Goal: Task Accomplishment & Management: Manage account settings

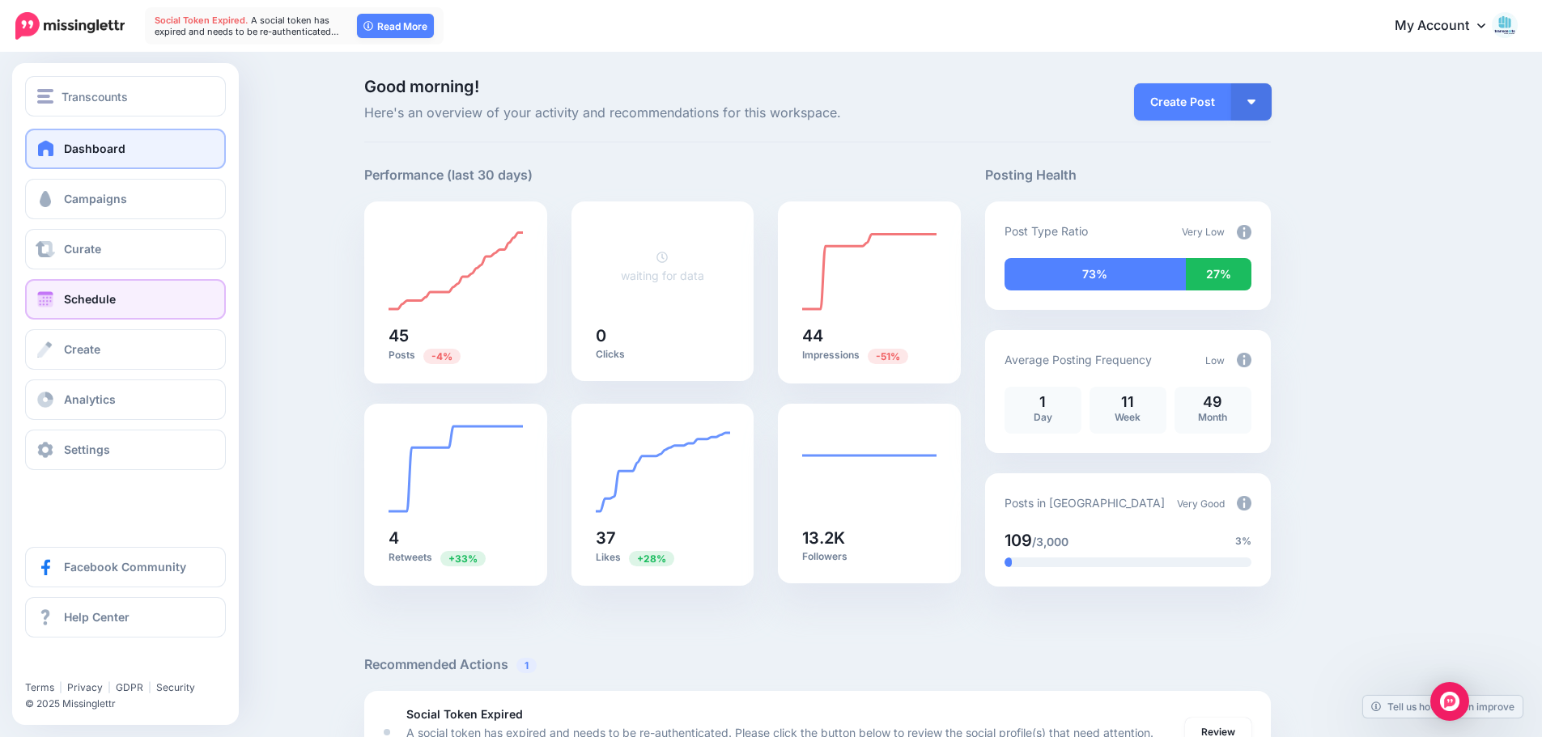
click at [143, 298] on link "Schedule" at bounding box center [125, 299] width 201 height 40
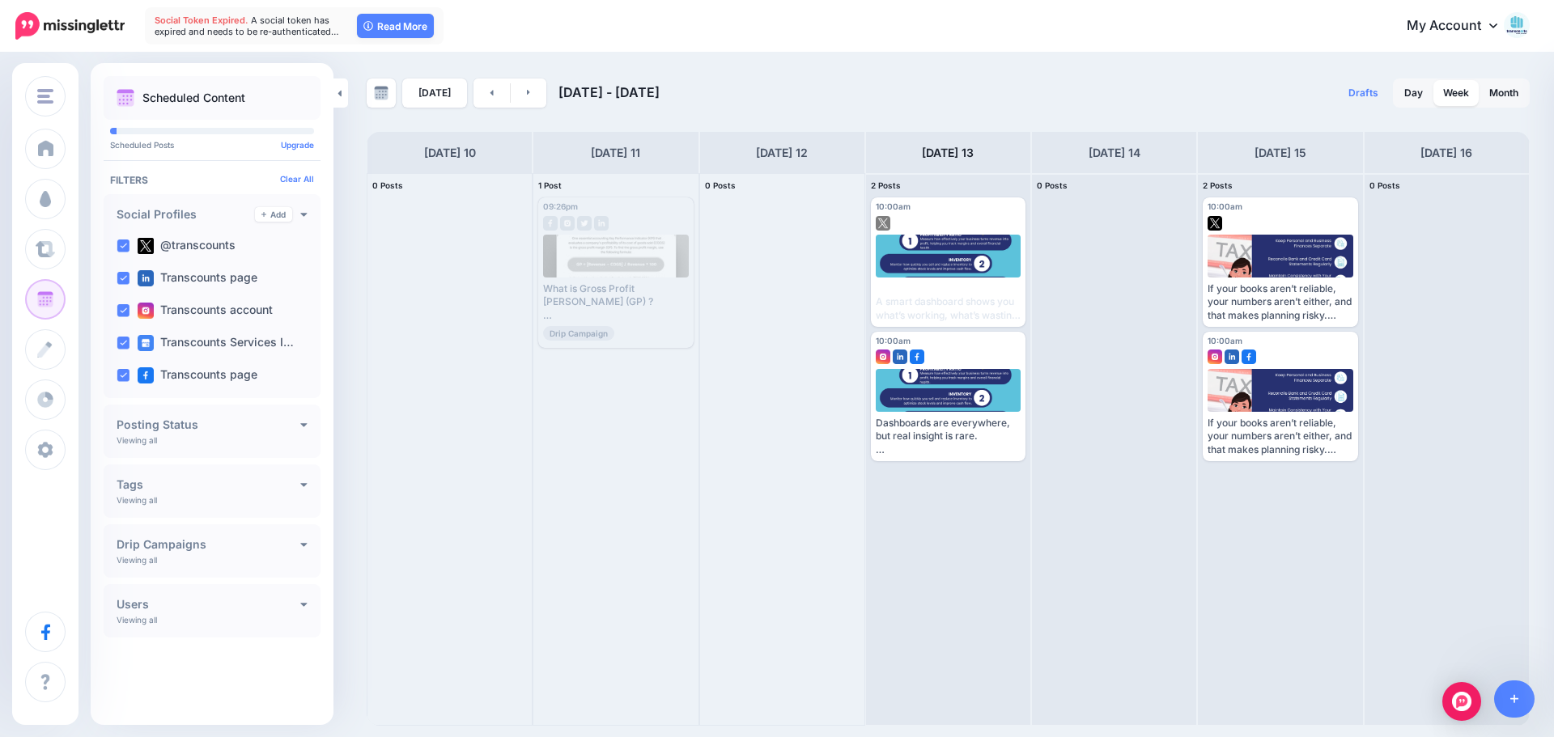
click at [845, 25] on div "My Account Dashboard My Account Billing Facebook Community Help Center Logout" at bounding box center [987, 26] width 1086 height 40
click at [474, 98] on link at bounding box center [492, 93] width 36 height 29
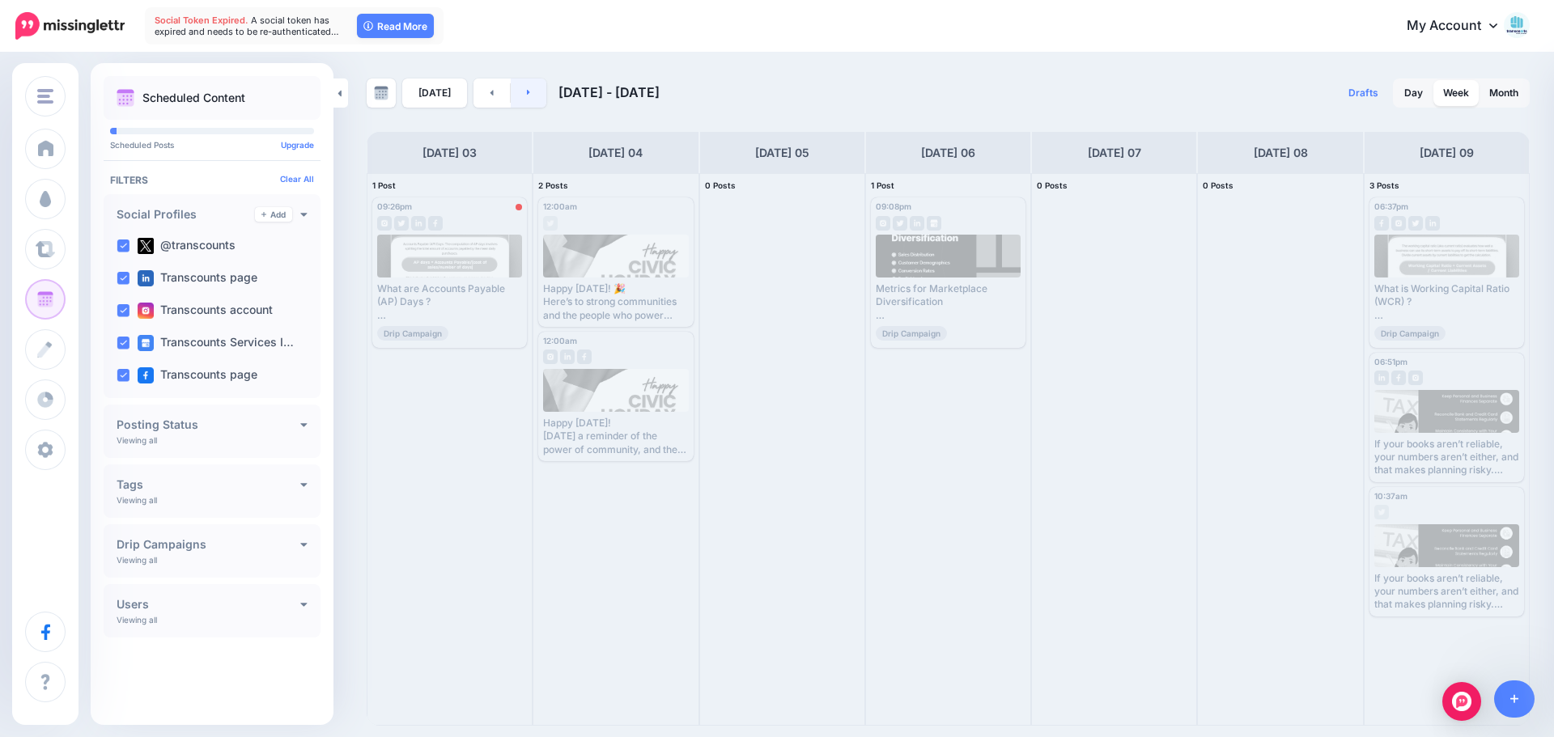
click at [533, 102] on link at bounding box center [529, 93] width 36 height 29
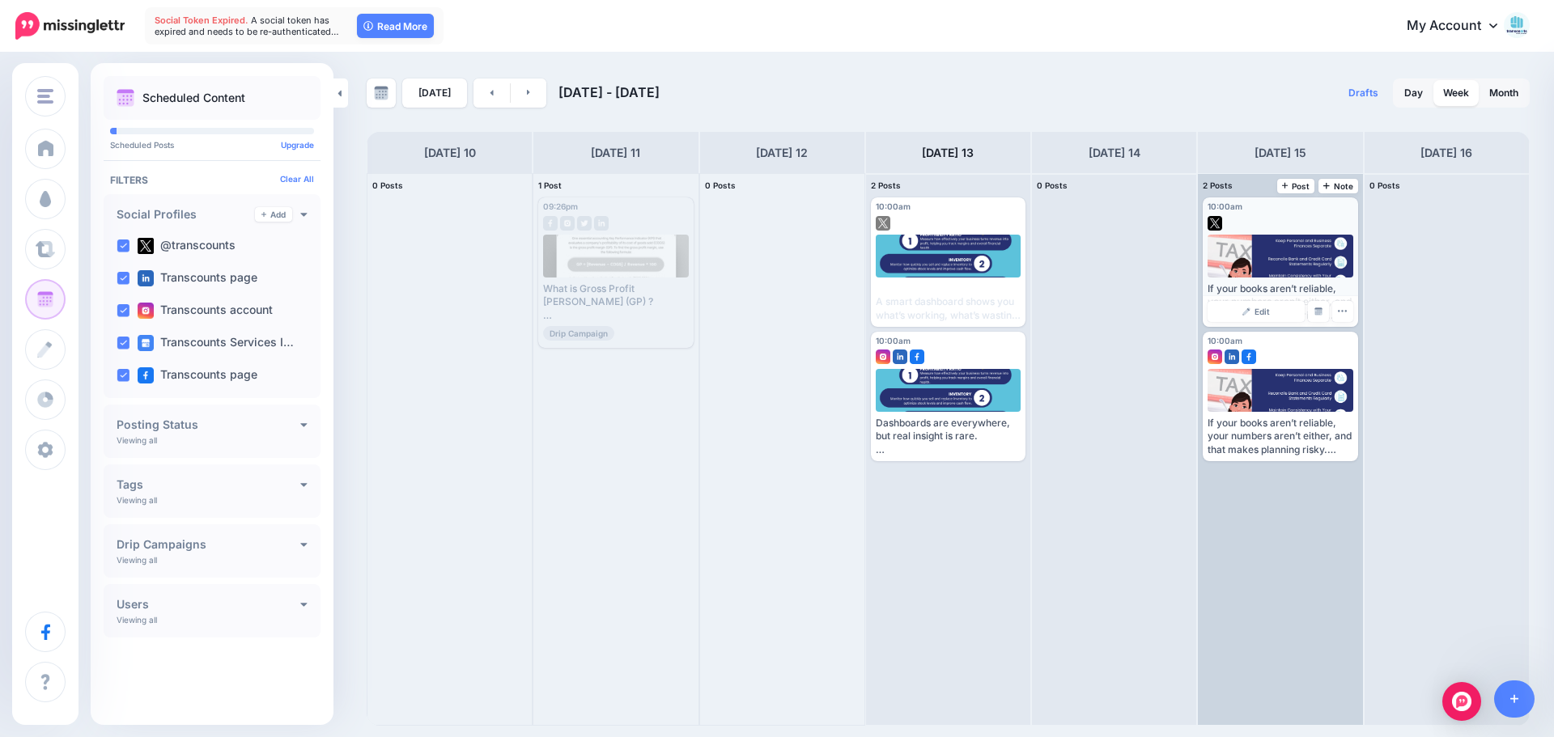
click at [1285, 241] on div at bounding box center [1281, 256] width 146 height 43
click at [1263, 305] on link "Edit" at bounding box center [1256, 311] width 96 height 21
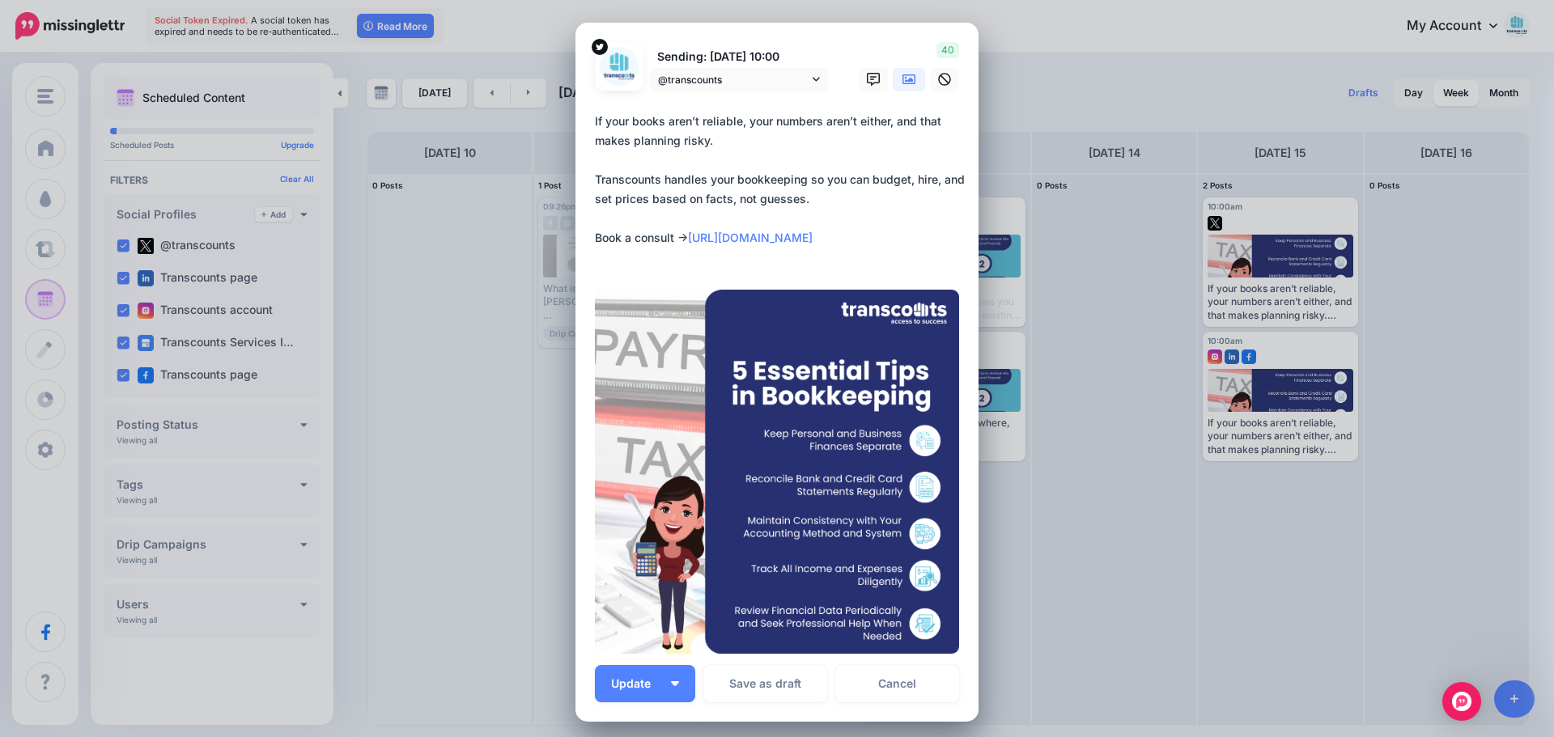
click at [1026, 46] on div "Edit Post Loading Sending: 15th Aug 10:00 @transcounts" at bounding box center [777, 368] width 1554 height 737
click at [937, 690] on link "Cancel" at bounding box center [897, 683] width 124 height 37
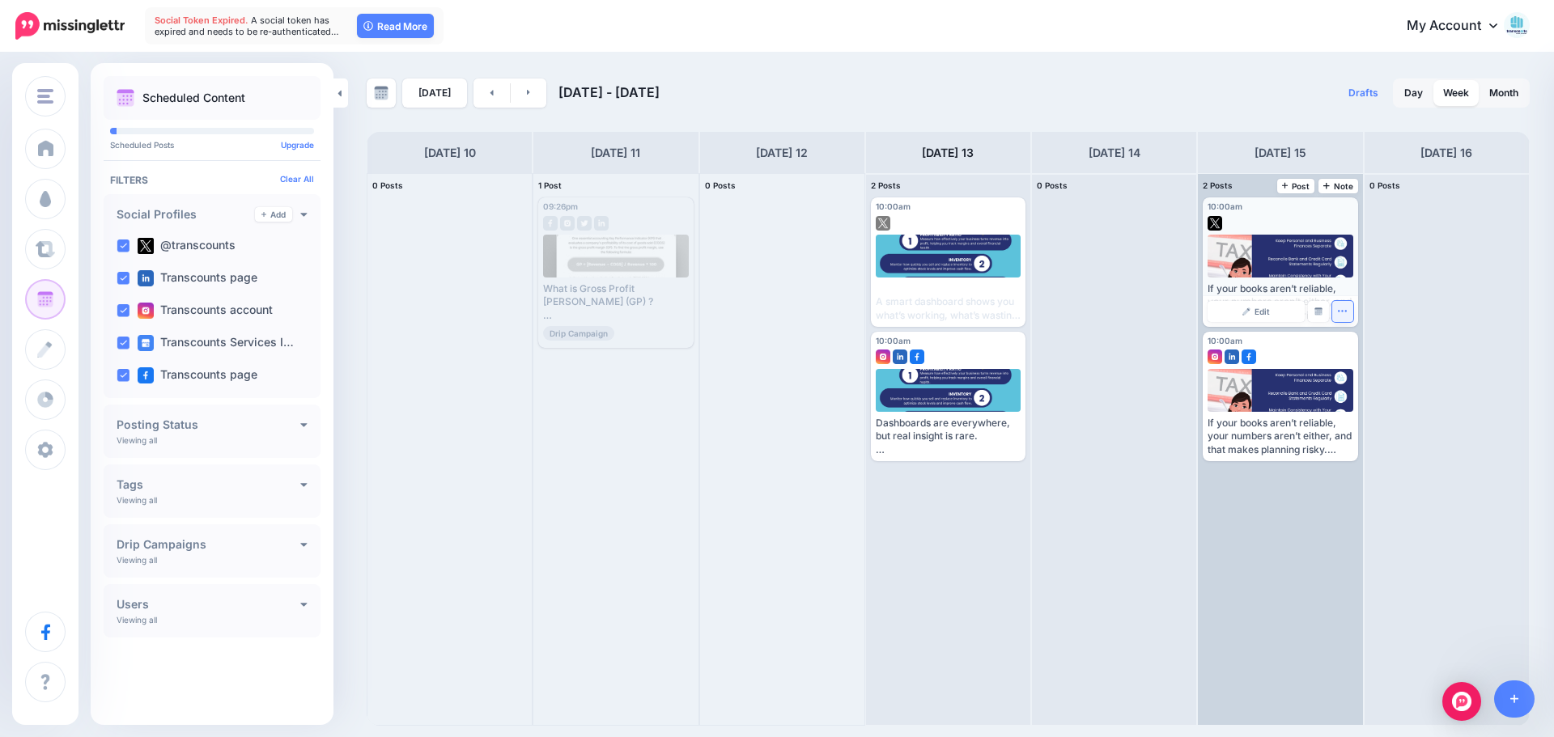
click at [1348, 309] on icon "button" at bounding box center [1342, 311] width 11 height 11
click at [1361, 359] on link "Delete Post" at bounding box center [1381, 362] width 84 height 18
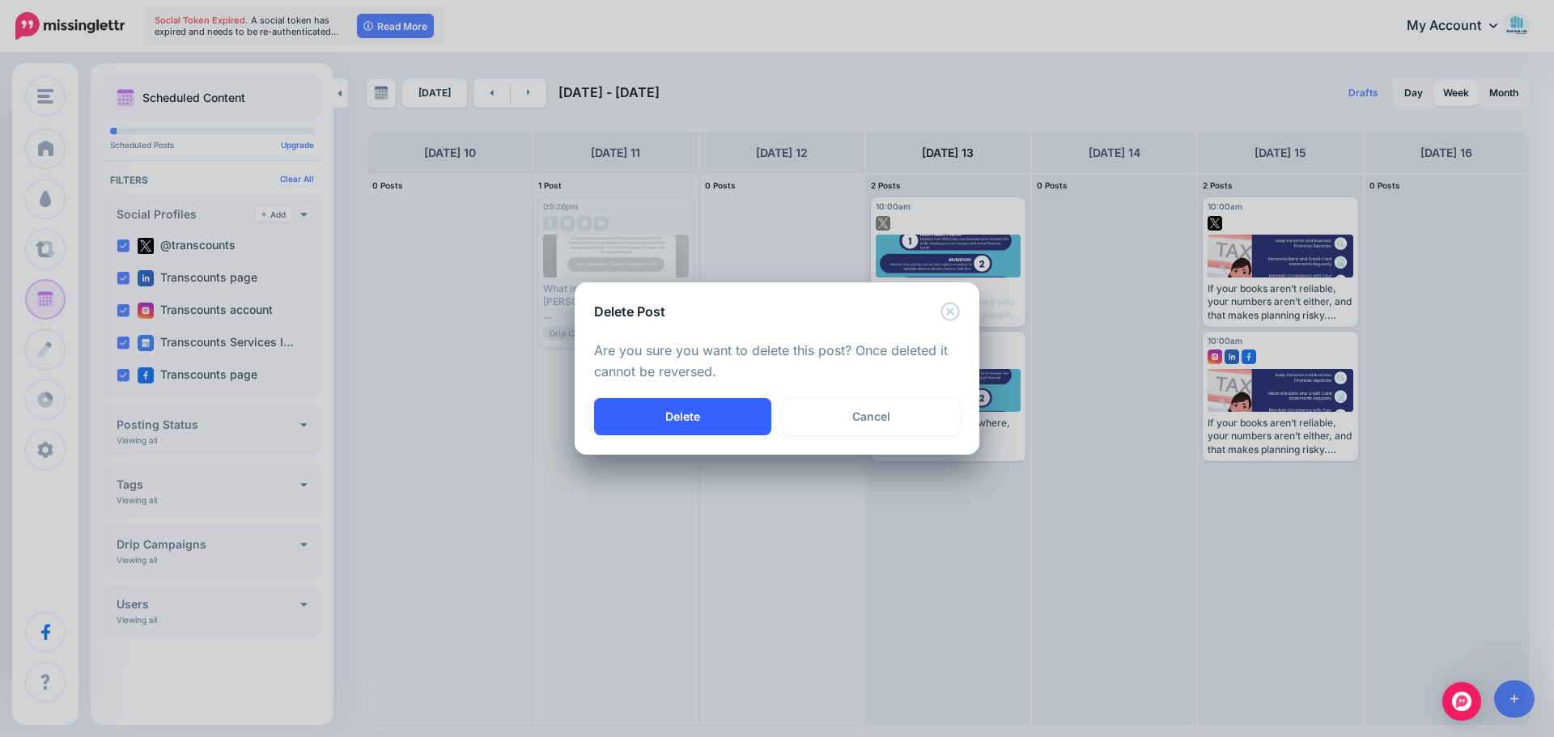
click at [718, 422] on button "Delete" at bounding box center [682, 416] width 177 height 37
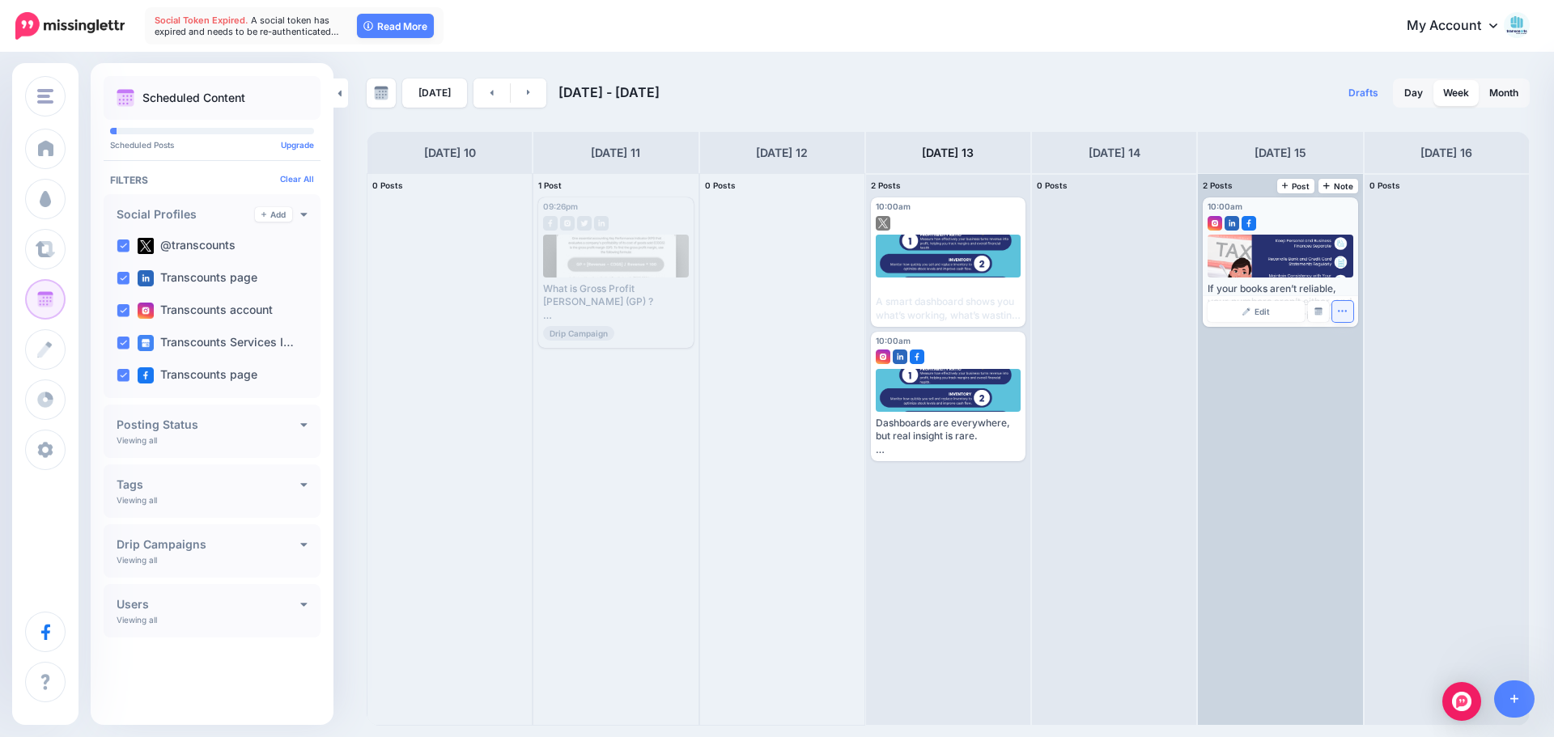
click at [1337, 317] on button "button" at bounding box center [1342, 311] width 21 height 21
click at [1345, 310] on icon "button" at bounding box center [1342, 311] width 11 height 11
click at [1360, 355] on link "Delete Post" at bounding box center [1381, 362] width 84 height 18
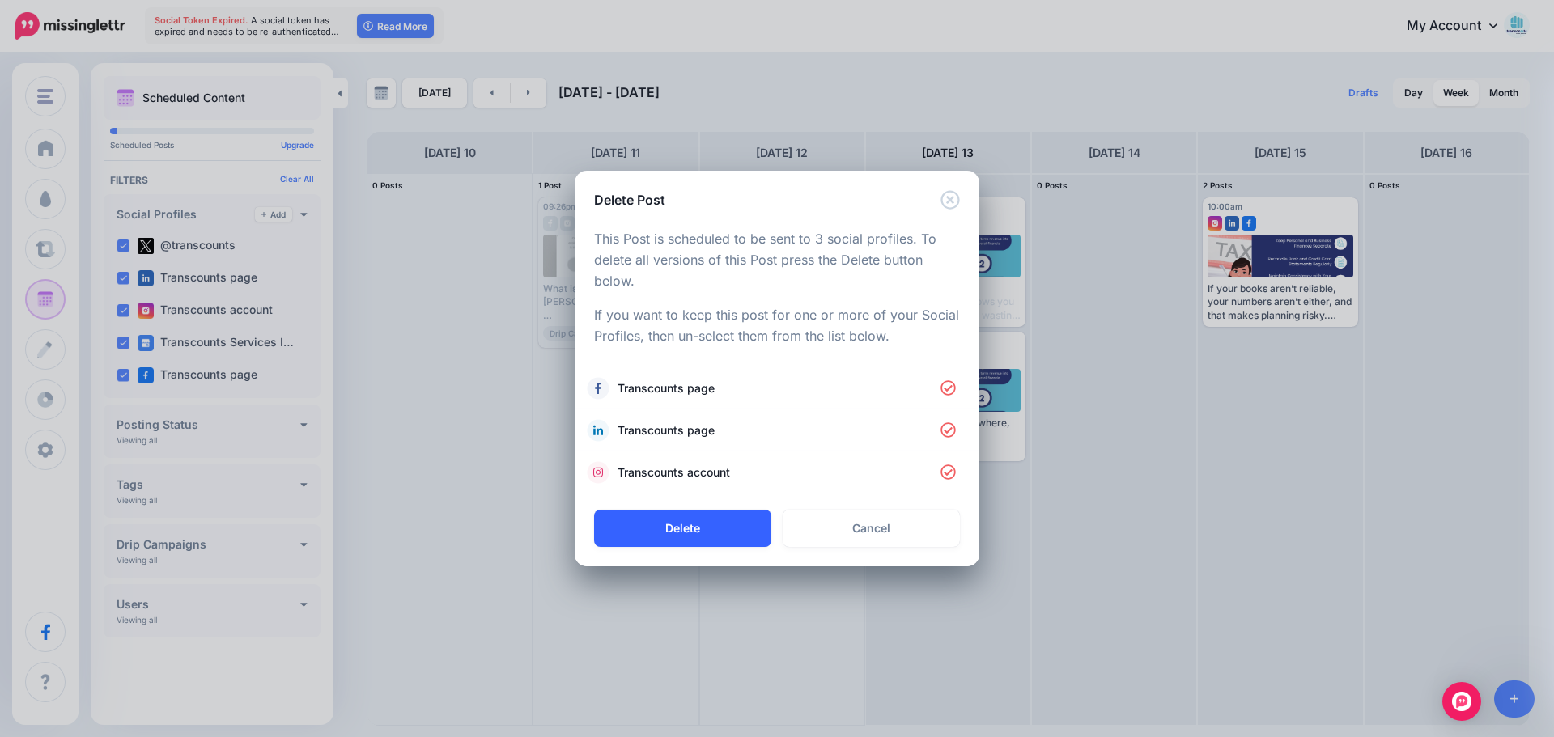
click at [718, 534] on button "Delete" at bounding box center [682, 528] width 177 height 37
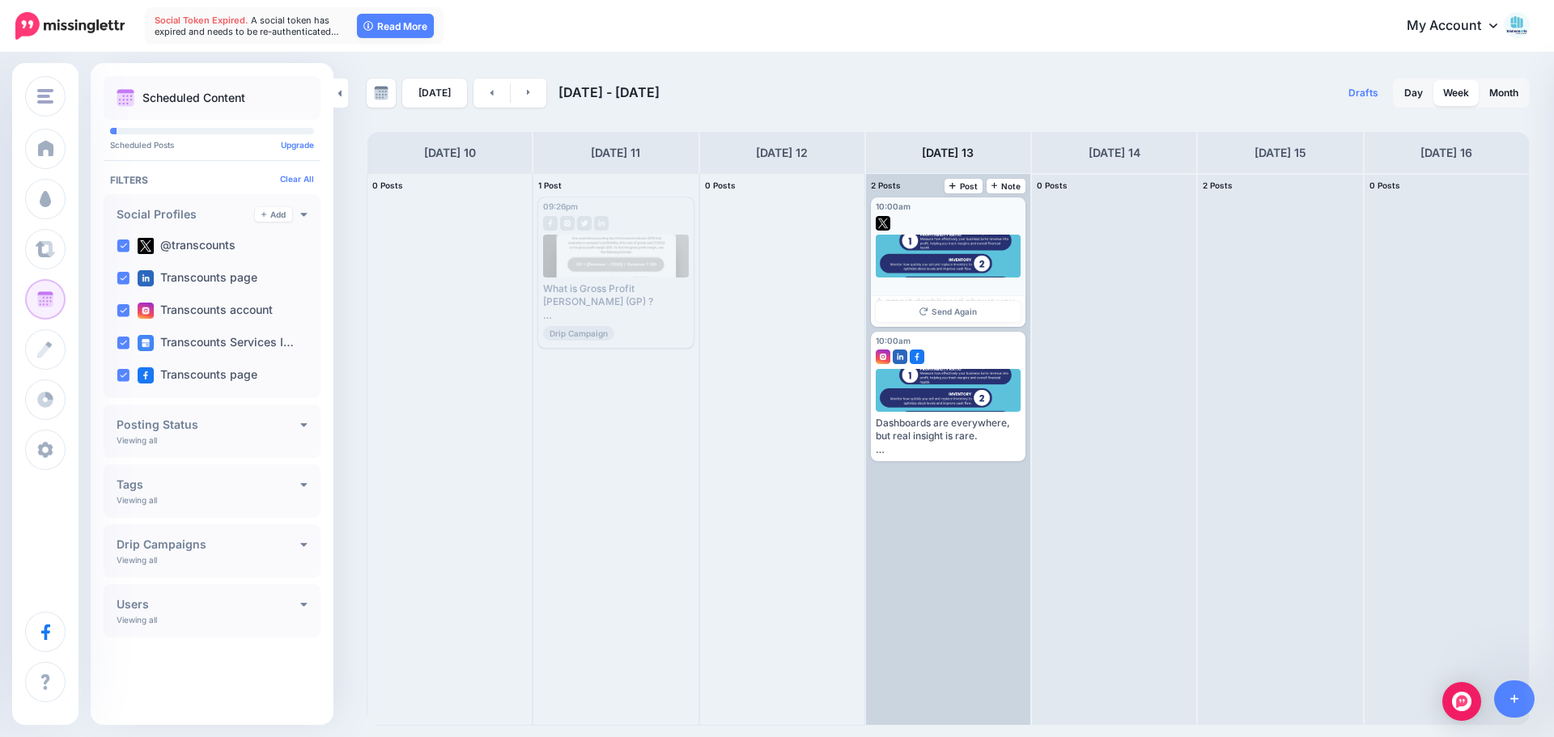
drag, startPoint x: 956, startPoint y: 250, endPoint x: 987, endPoint y: 242, distance: 31.8
click at [987, 242] on div at bounding box center [949, 256] width 146 height 43
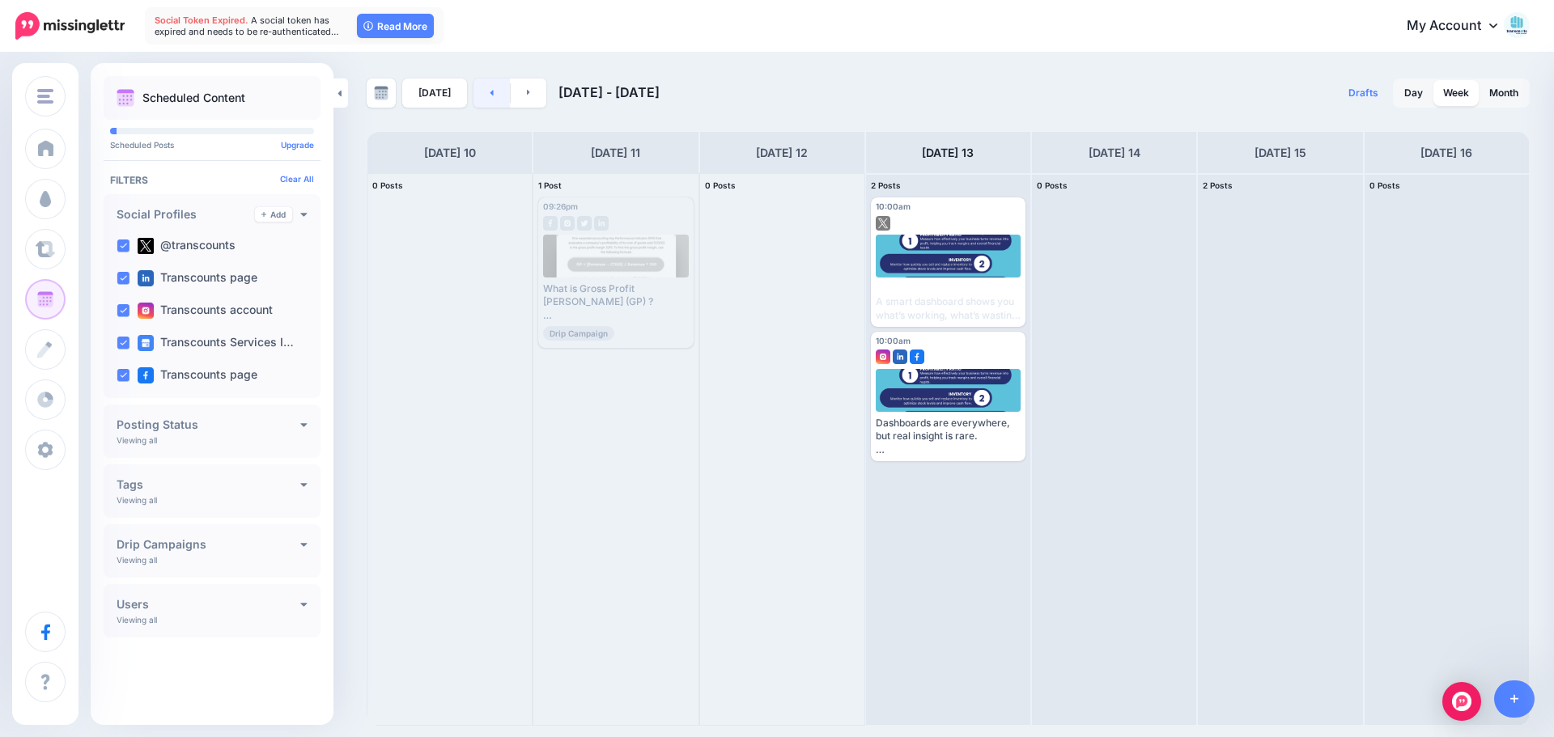
click at [479, 91] on link at bounding box center [492, 93] width 36 height 29
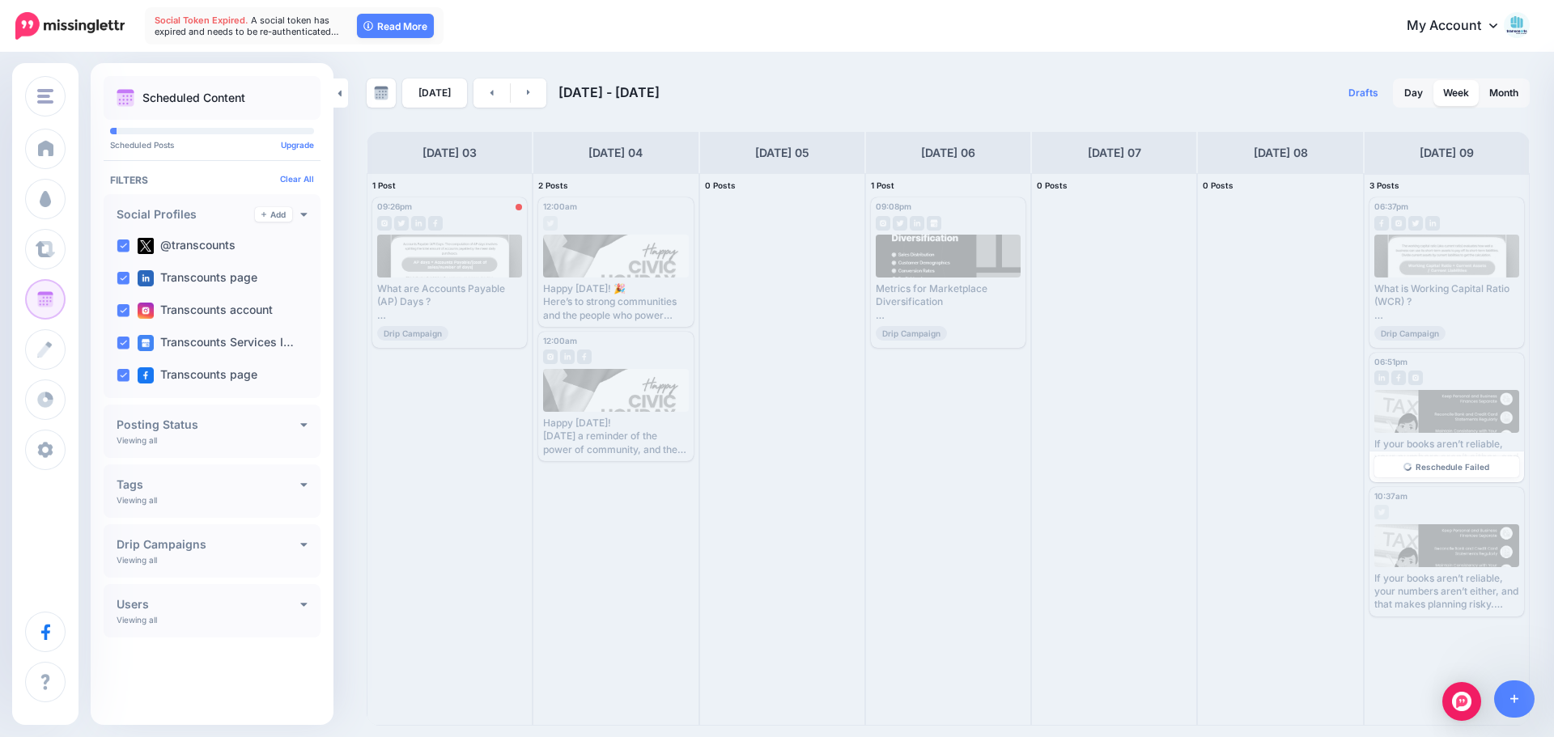
click at [1425, 386] on div "06:51pm Sat, August 9, 2025 06:51pm If your books aren’t reliable, your numbers…" at bounding box center [1447, 418] width 155 height 130
click at [1435, 601] on span "Send Again" at bounding box center [1452, 601] width 45 height 8
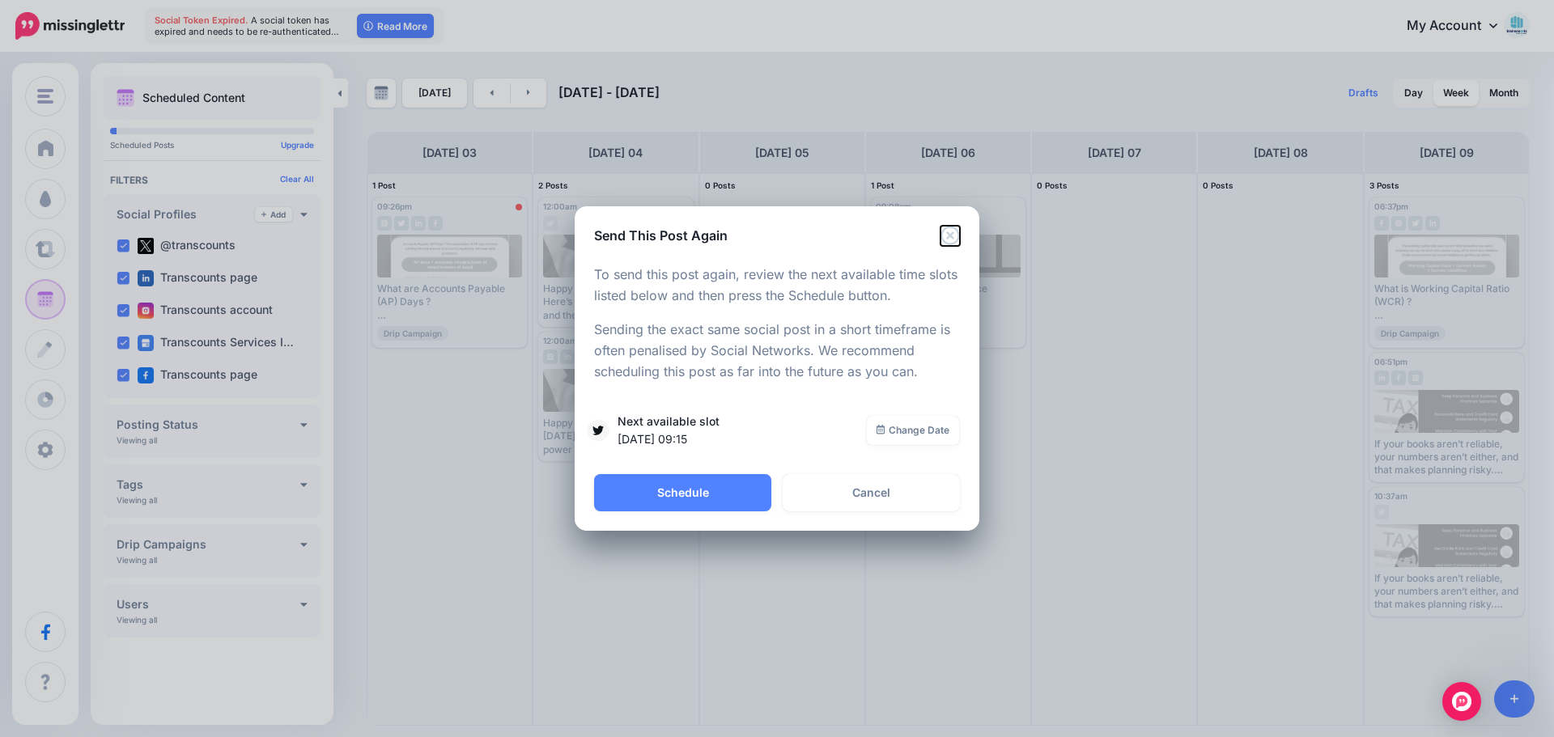
click at [948, 239] on icon "Close" at bounding box center [950, 236] width 19 height 19
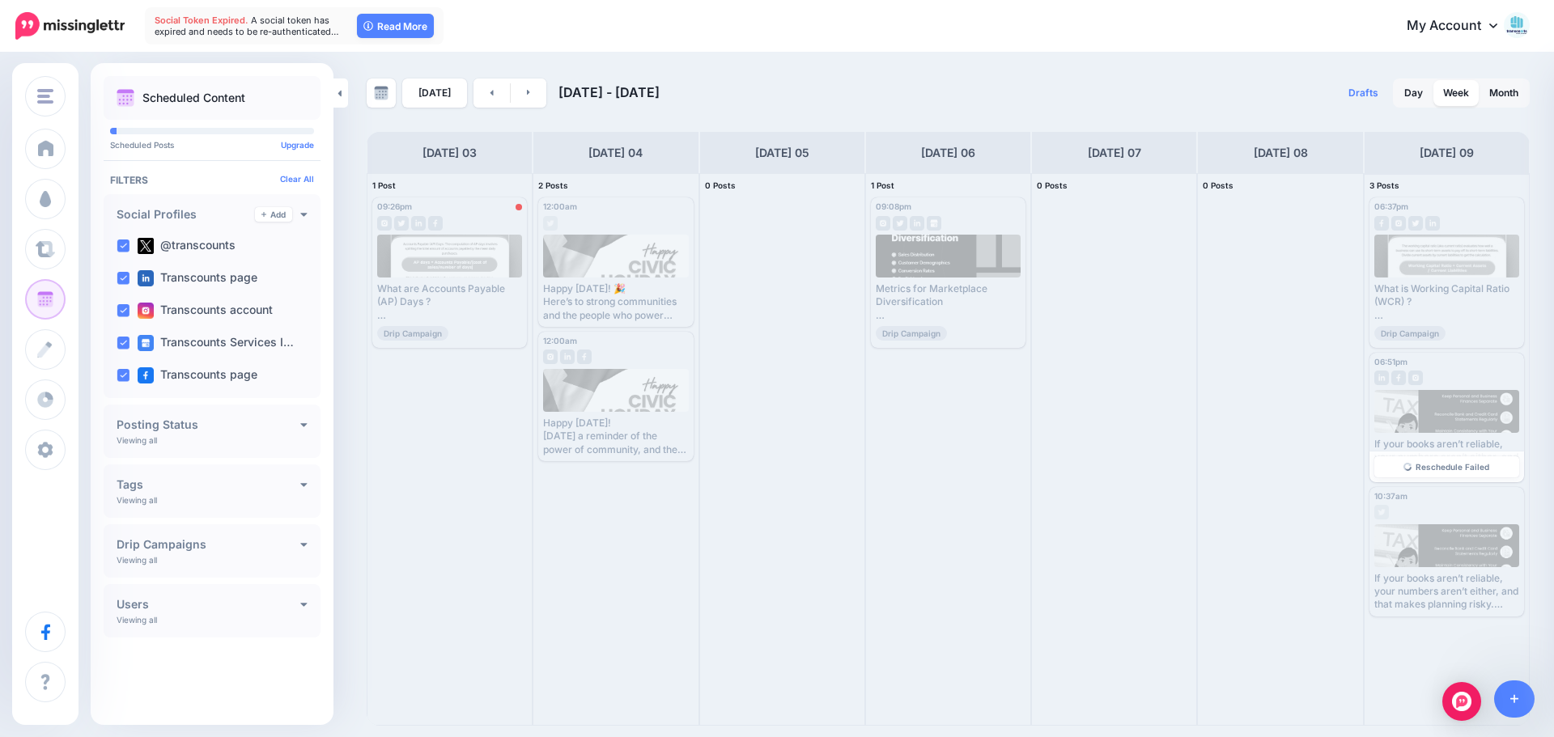
click at [1445, 415] on div at bounding box center [1447, 411] width 146 height 43
click at [1440, 465] on span "Reschedule Failed" at bounding box center [1453, 467] width 74 height 8
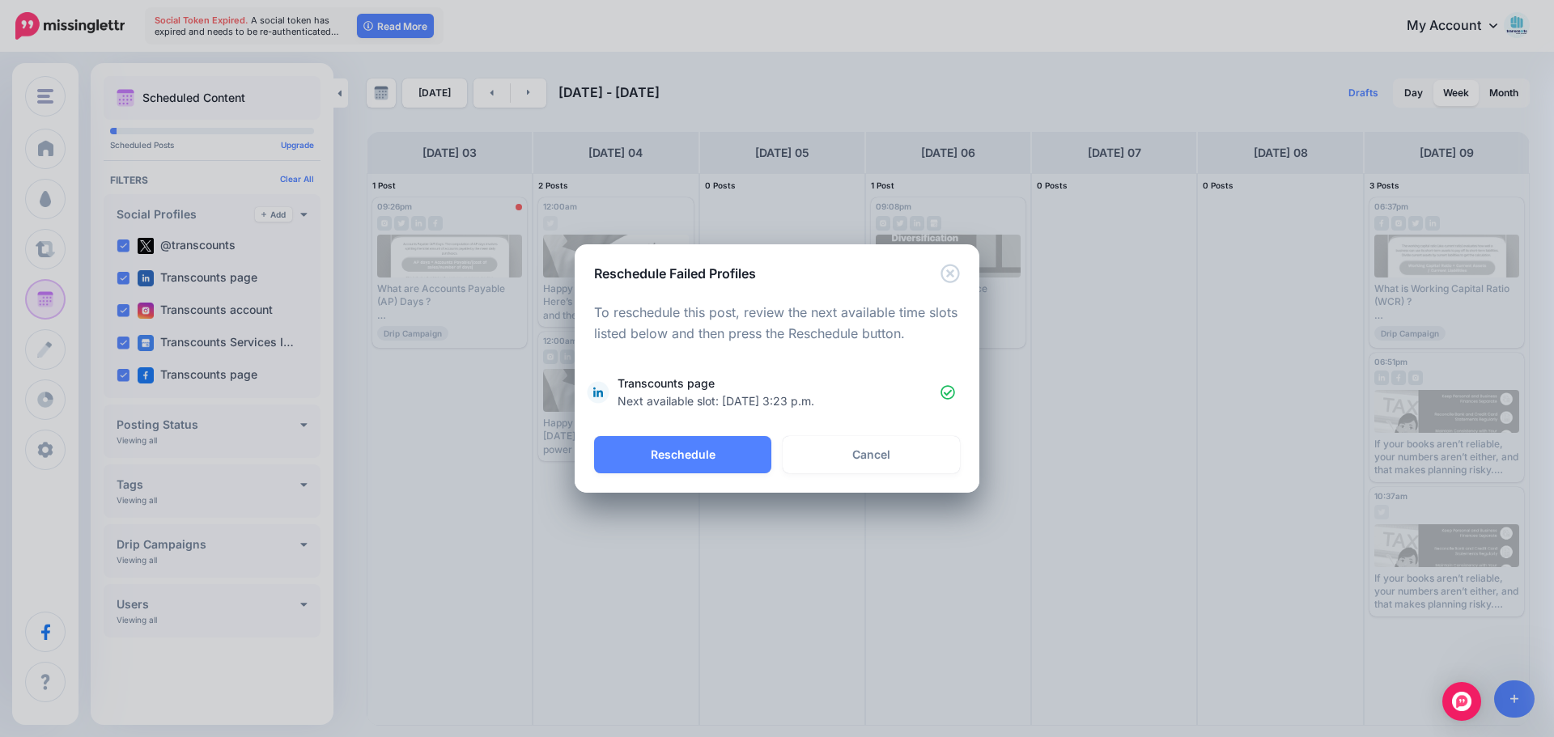
click at [1085, 89] on div "Reschedule Failed Profiles Loading To reschedule this post, review the next ava…" at bounding box center [777, 368] width 1554 height 737
click at [722, 451] on button "Reschedule" at bounding box center [682, 454] width 177 height 37
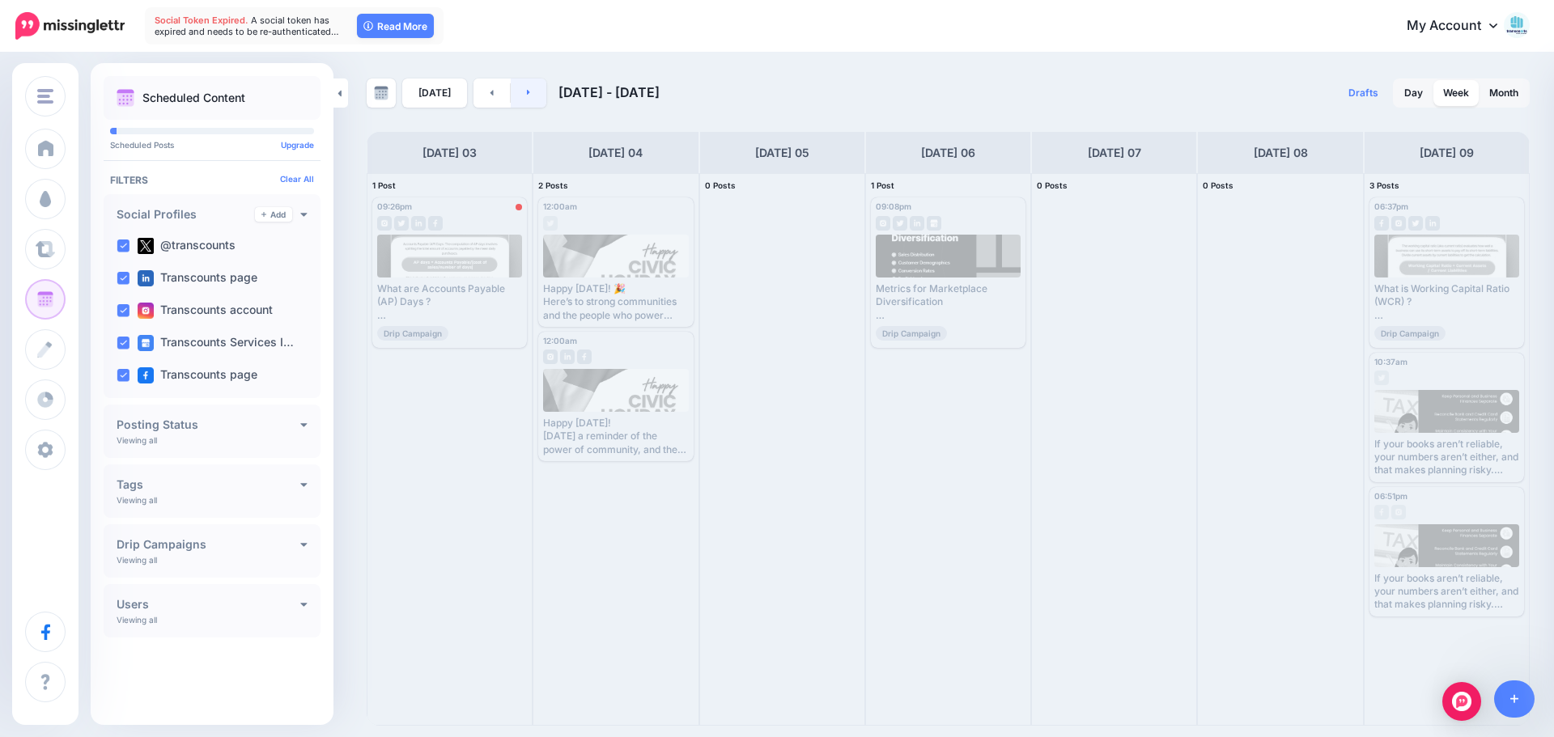
click at [530, 96] on link at bounding box center [529, 93] width 36 height 29
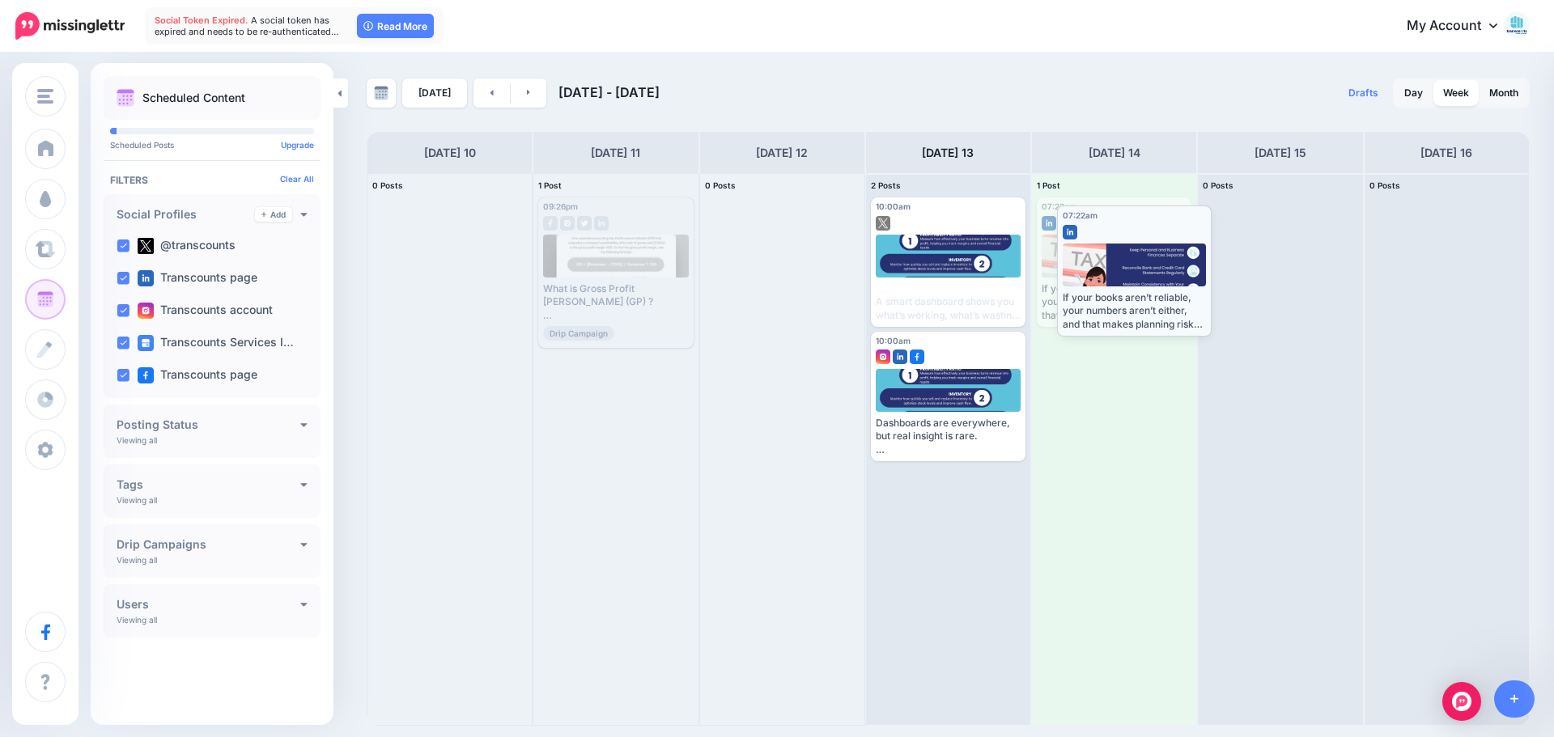
drag, startPoint x: 1121, startPoint y: 212, endPoint x: 1141, endPoint y: 220, distance: 21.8
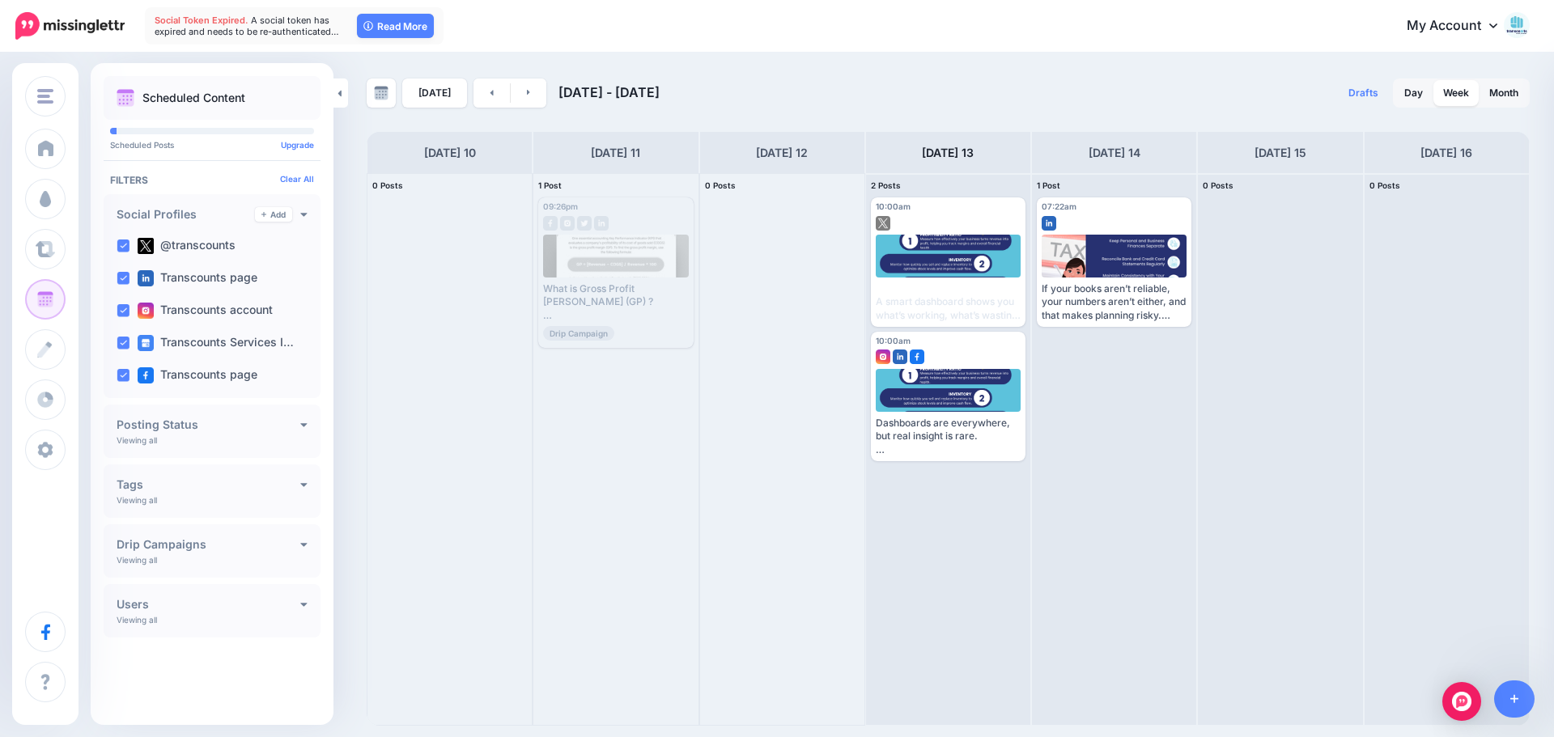
click at [917, 104] on div "Today Aug 10 - Aug 17, 2025" at bounding box center [658, 93] width 582 height 29
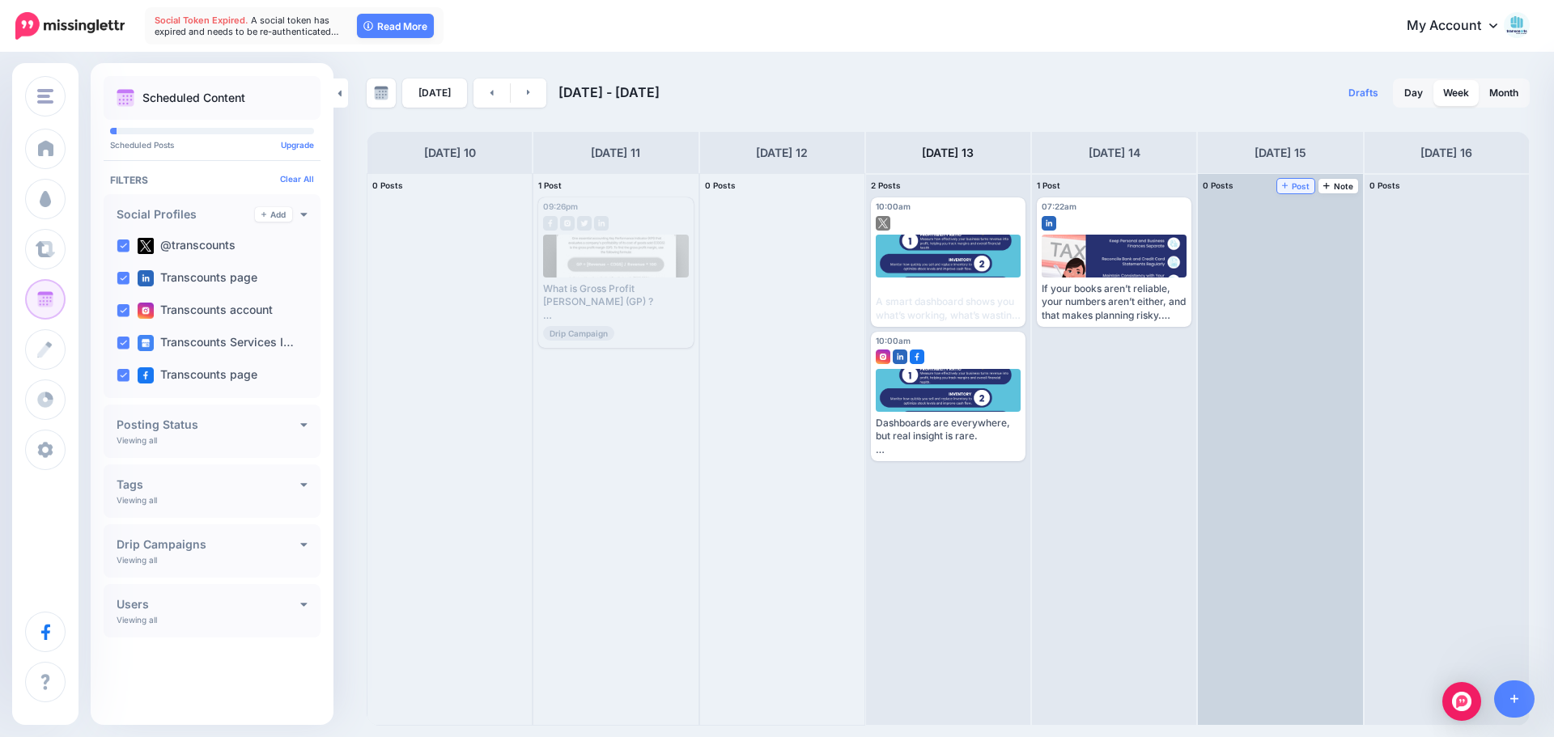
click at [1301, 185] on span "Post" at bounding box center [1296, 186] width 28 height 8
